Goal: Information Seeking & Learning: Learn about a topic

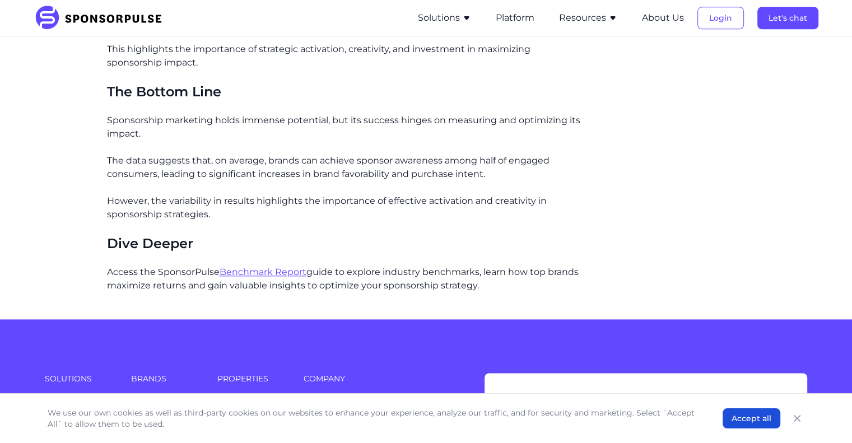
scroll to position [1345, 0]
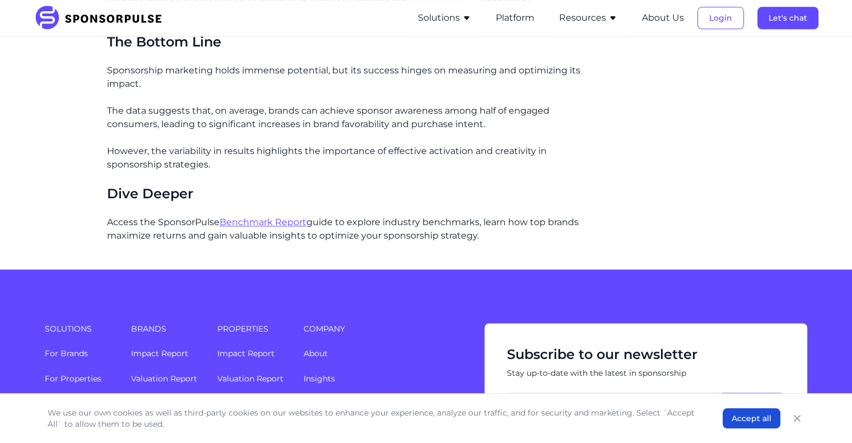
click at [263, 224] on link "Benchmark Report" at bounding box center [263, 222] width 87 height 11
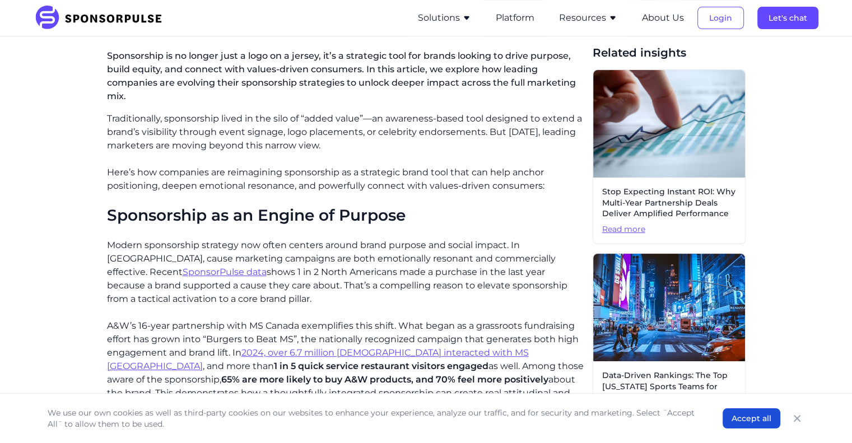
scroll to position [224, 0]
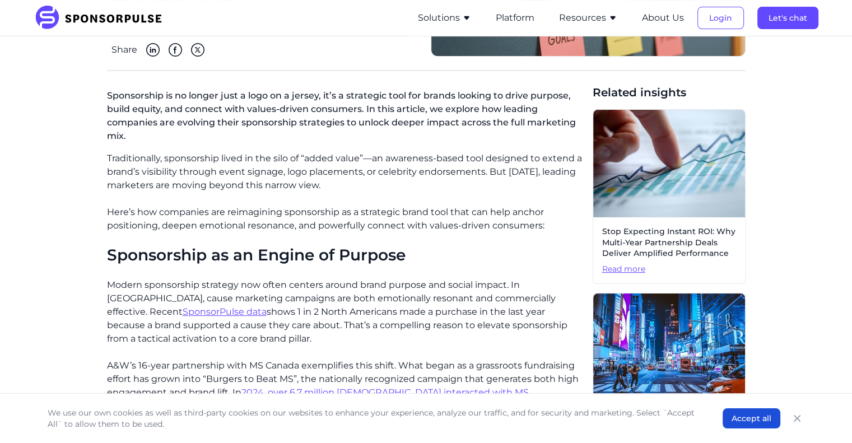
click at [628, 266] on span "Read more" at bounding box center [669, 269] width 134 height 11
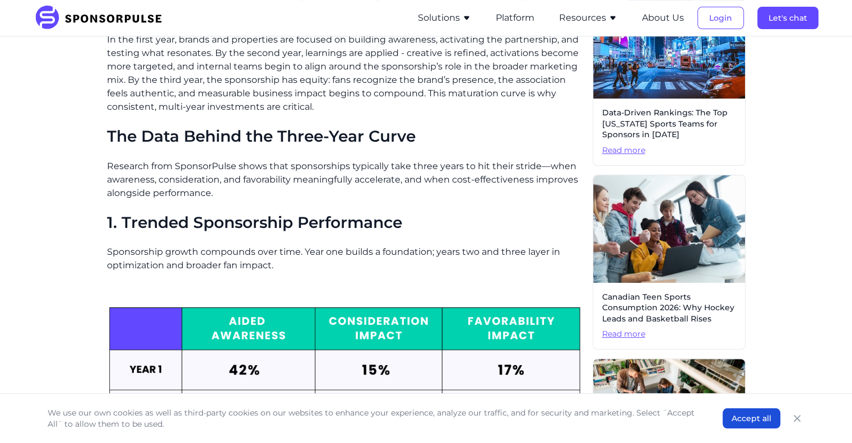
scroll to position [392, 0]
